Goal: Check status

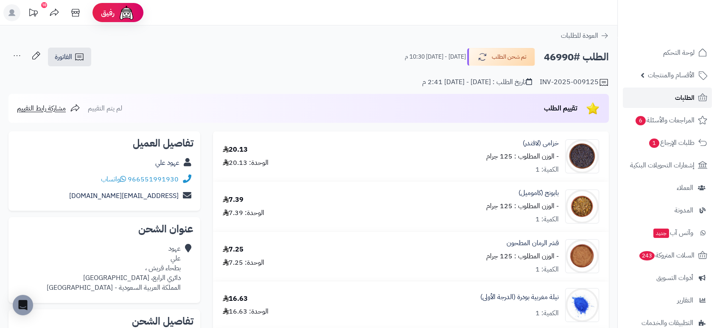
click at [676, 96] on span "الطلبات" at bounding box center [685, 98] width 20 height 12
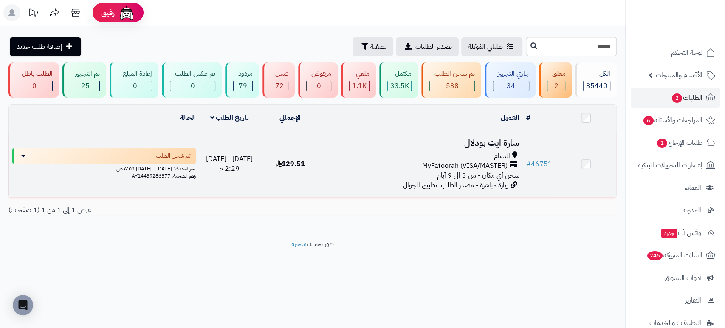
click at [473, 141] on h3 "سارة ايت بودلال" at bounding box center [421, 143] width 195 height 10
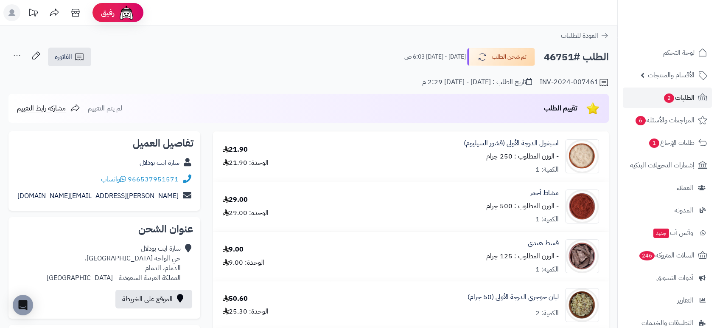
scroll to position [287, 0]
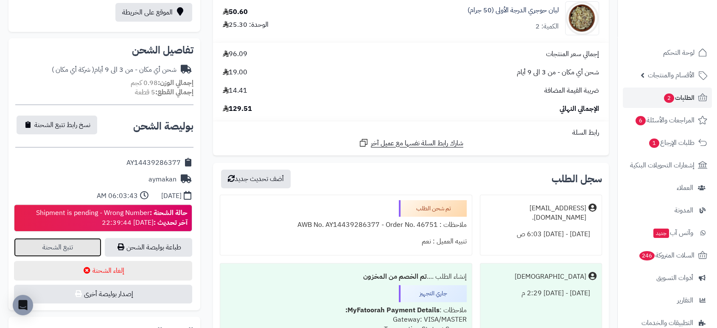
click at [64, 249] on link "تتبع الشحنة" at bounding box center [57, 247] width 87 height 19
drag, startPoint x: 115, startPoint y: 158, endPoint x: 186, endPoint y: 159, distance: 70.5
click at [186, 159] on div "AY14439286377" at bounding box center [104, 163] width 178 height 17
copy div "AY14439286377"
